Goal: Information Seeking & Learning: Learn about a topic

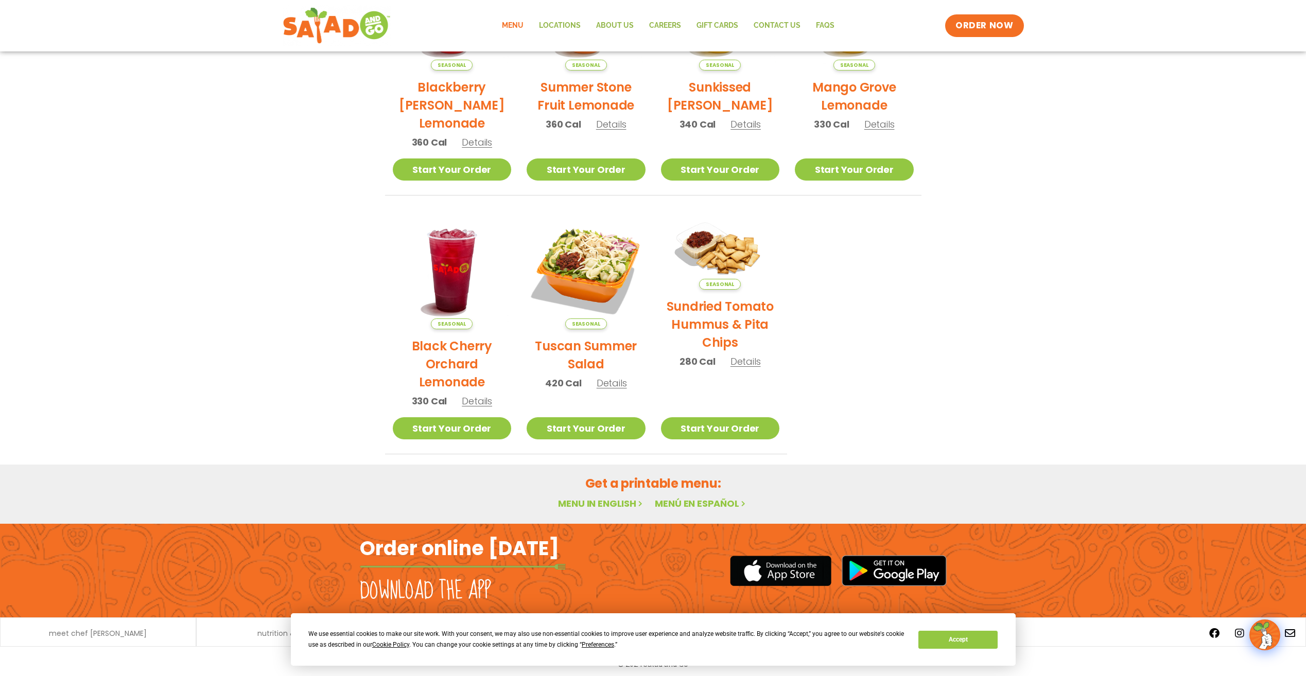
scroll to position [344, 0]
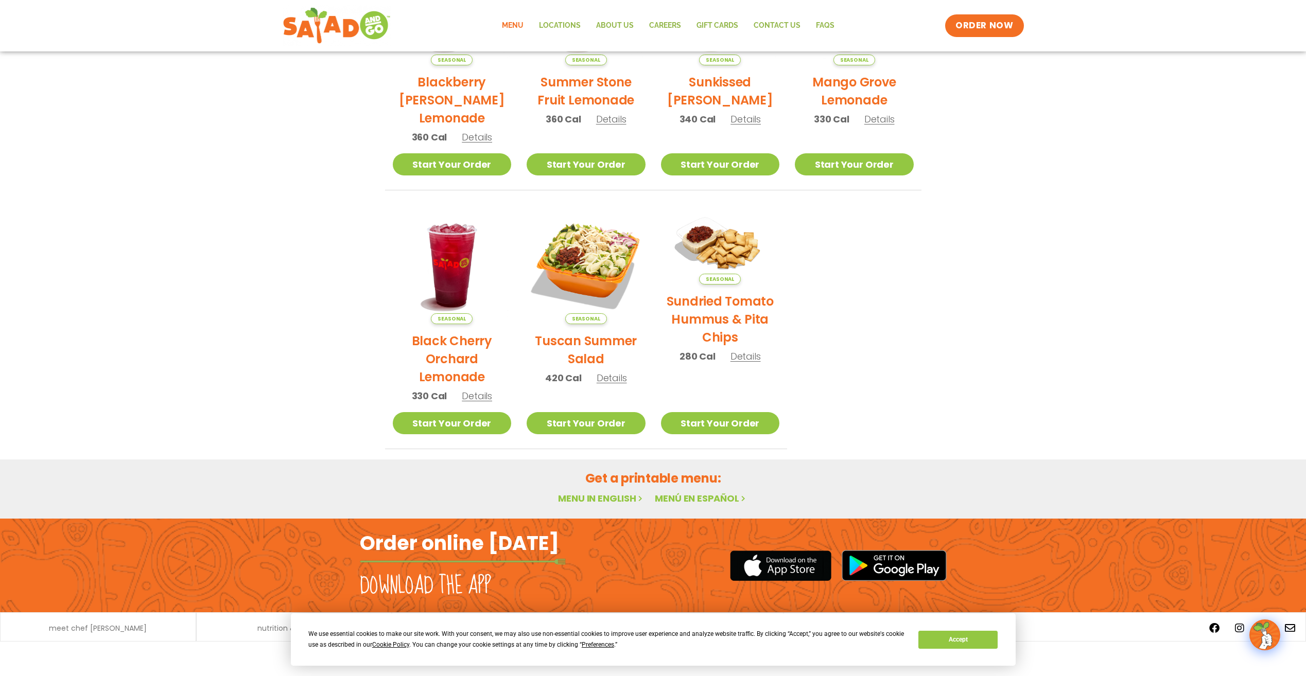
click at [622, 499] on link "Menu in English" at bounding box center [601, 498] width 86 height 13
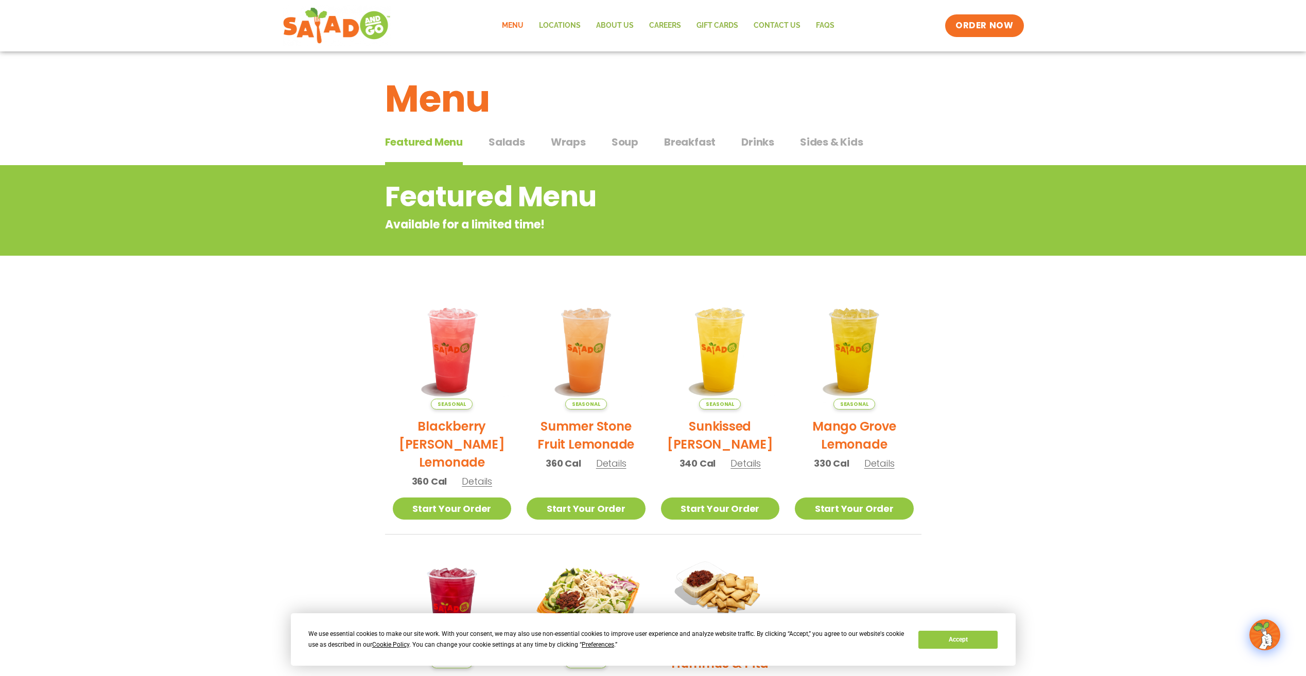
click at [758, 145] on span "Drinks" at bounding box center [757, 141] width 33 height 15
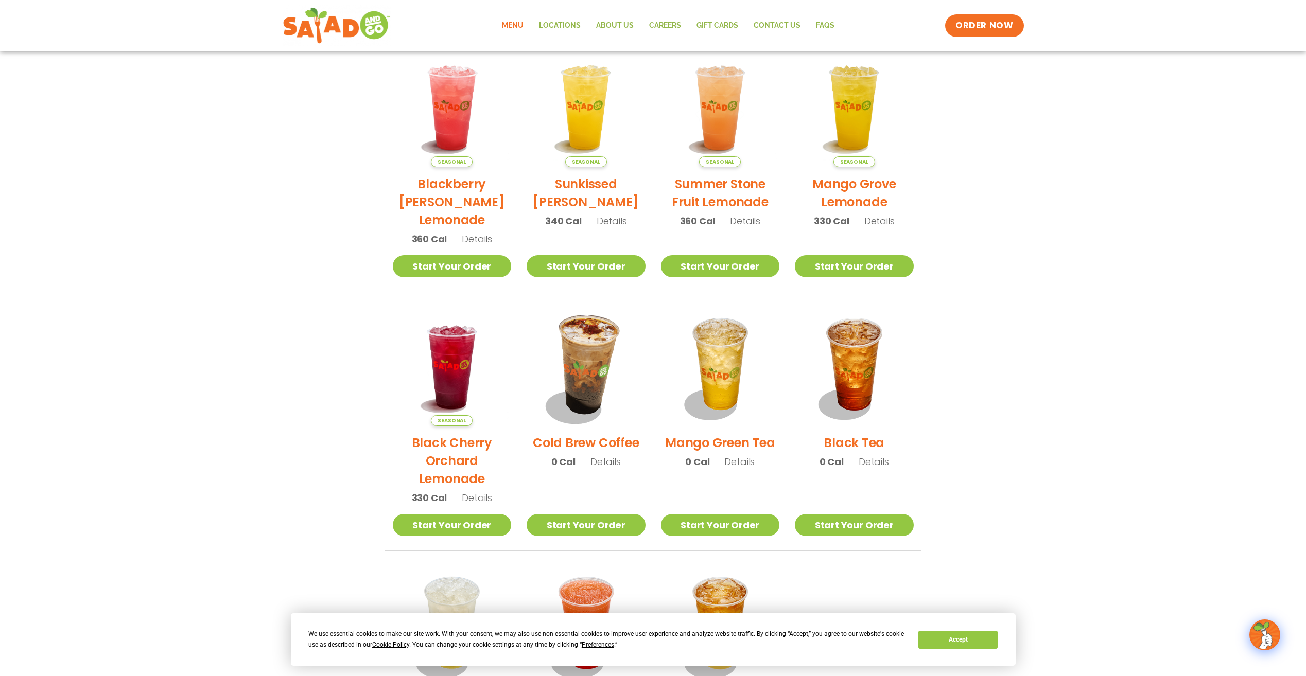
scroll to position [257, 0]
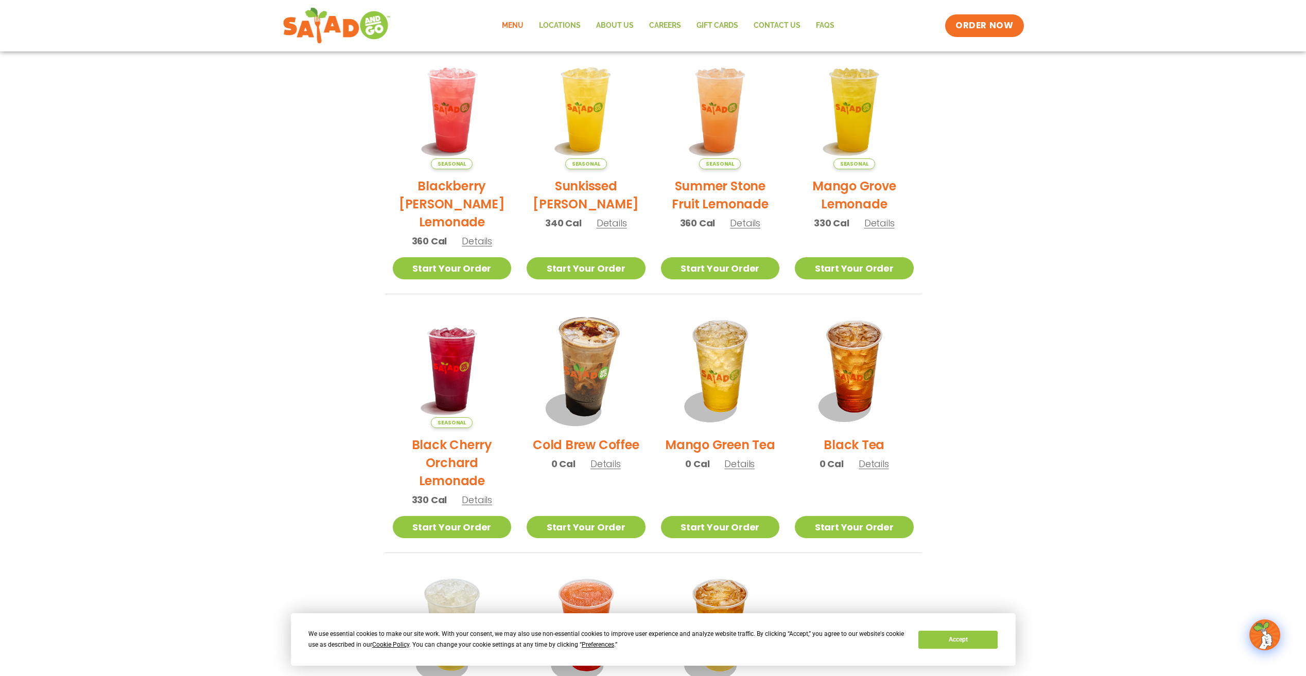
click at [580, 377] on img at bounding box center [586, 369] width 140 height 140
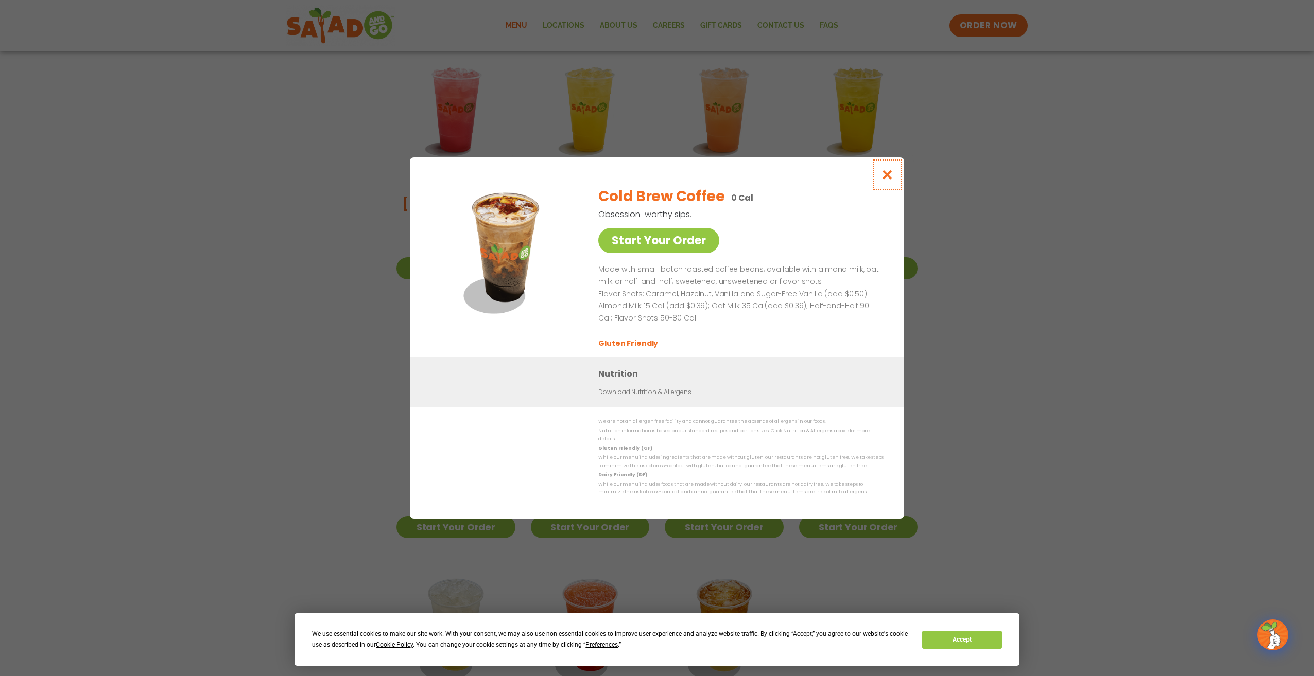
click at [888, 180] on icon "Close modal" at bounding box center [887, 174] width 13 height 11
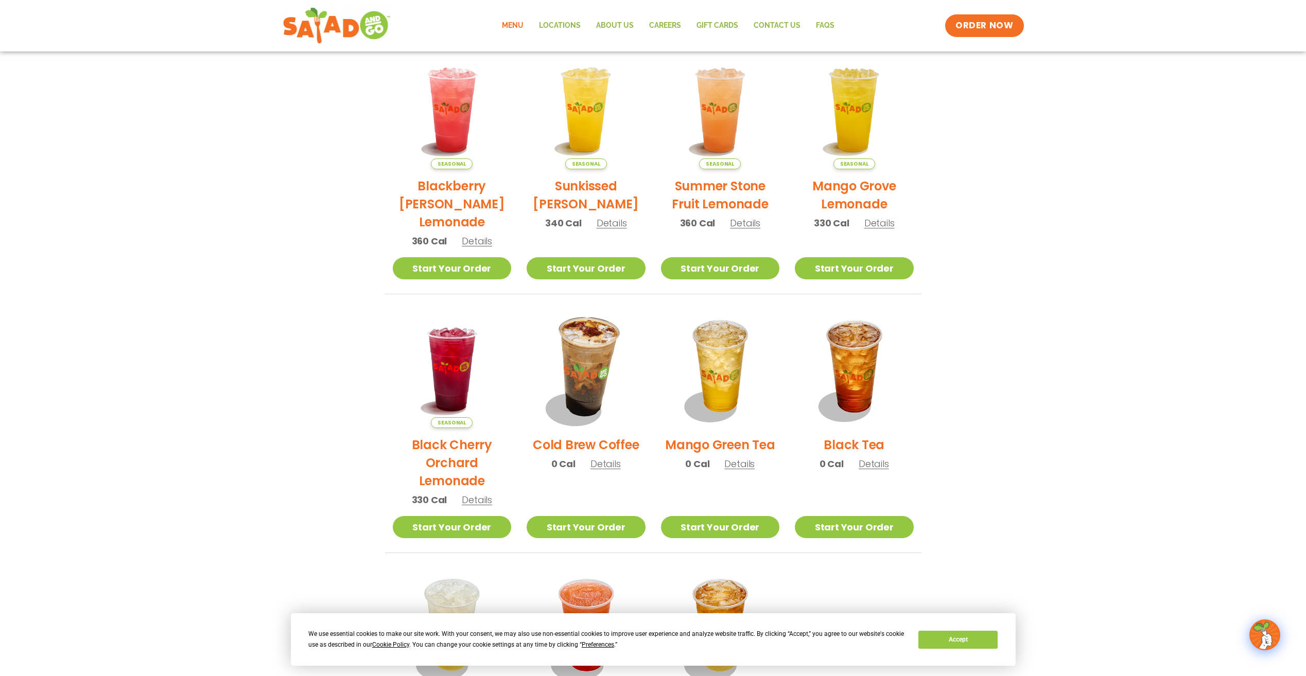
click at [594, 377] on img at bounding box center [586, 369] width 140 height 140
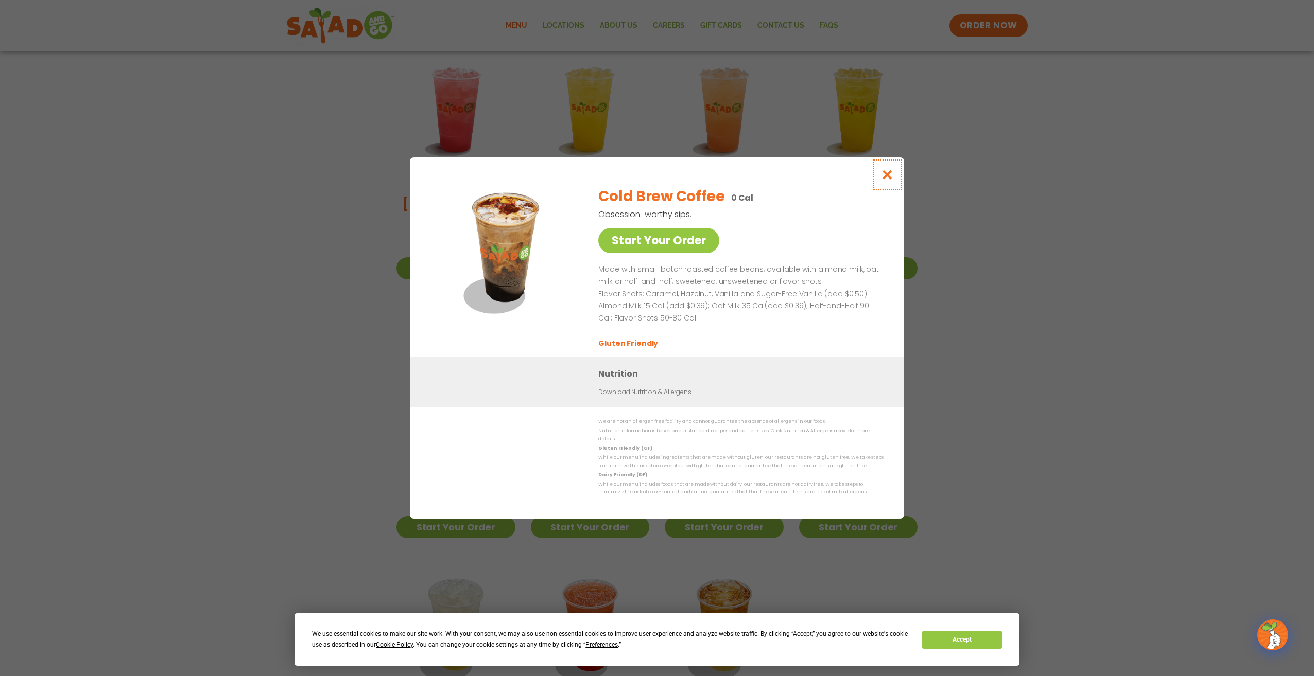
click at [878, 177] on button "Close modal" at bounding box center [887, 175] width 33 height 34
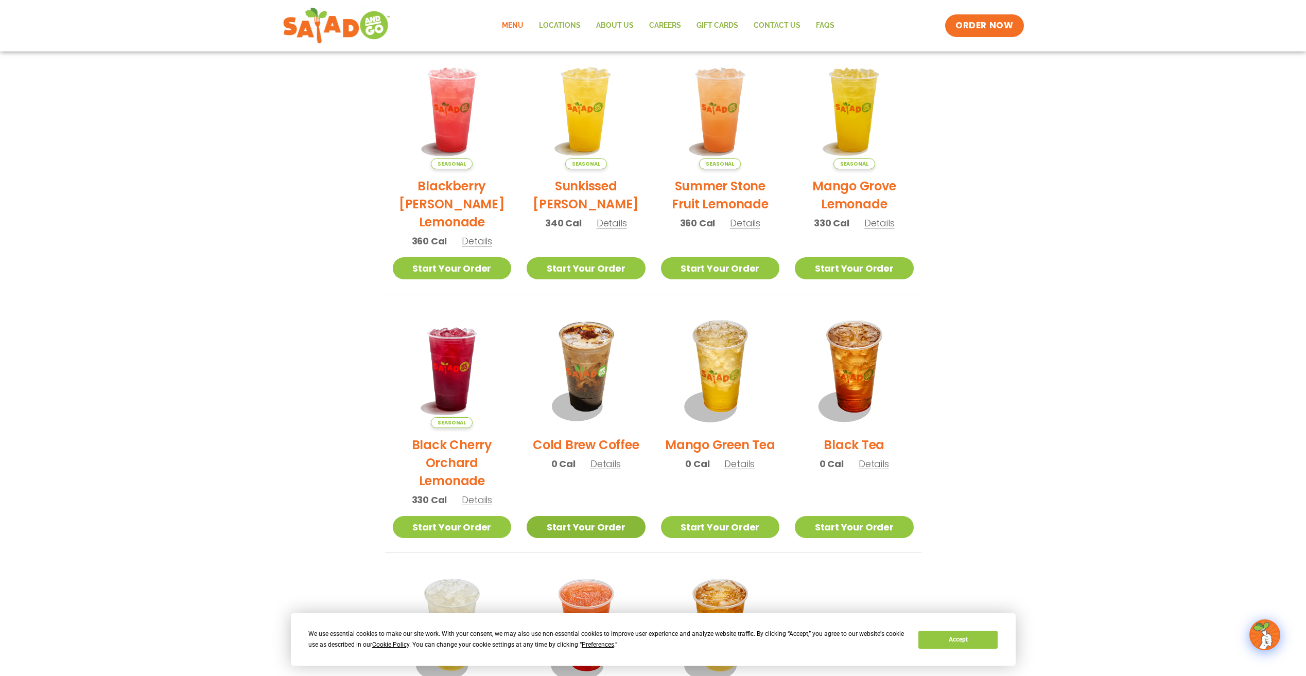
click at [577, 528] on link "Start Your Order" at bounding box center [586, 527] width 119 height 22
